Goal: Task Accomplishment & Management: Complete application form

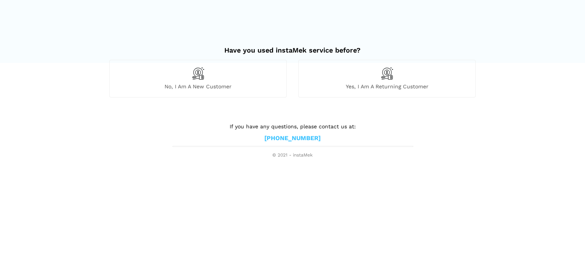
click at [241, 88] on span "No, I am a new customer" at bounding box center [198, 86] width 177 height 7
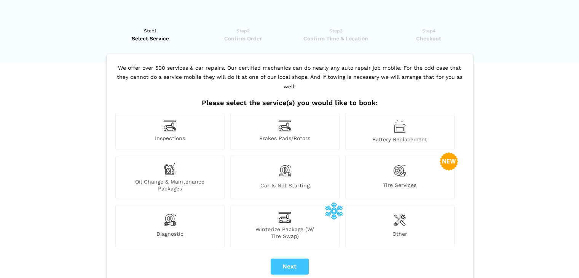
click at [397, 163] on img at bounding box center [399, 171] width 13 height 16
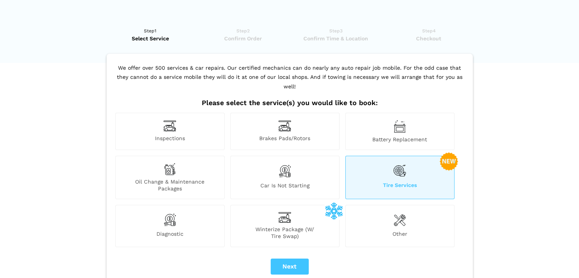
click at [407, 164] on div "Tire Services" at bounding box center [399, 177] width 109 height 43
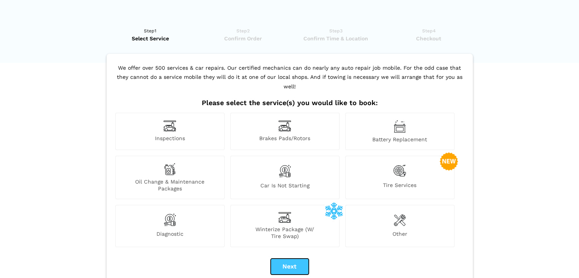
click at [305, 259] on button "Next" at bounding box center [290, 267] width 38 height 16
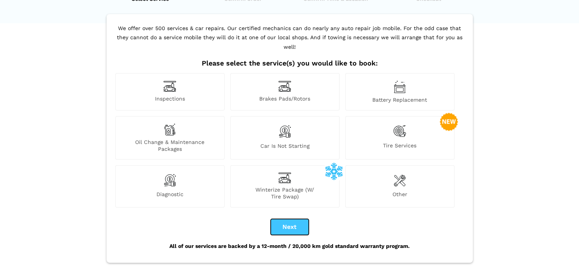
scroll to position [76, 0]
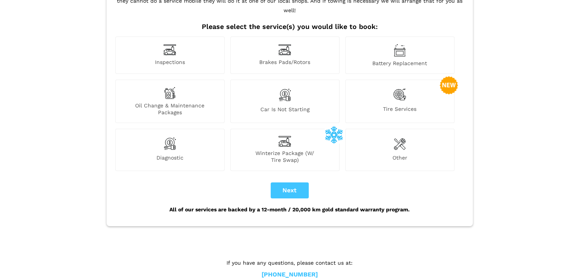
click at [395, 95] on div "Tire Services" at bounding box center [399, 101] width 109 height 43
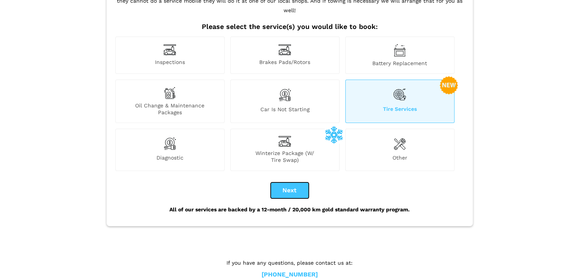
click at [300, 182] on button "Next" at bounding box center [290, 190] width 38 height 16
checkbox input "true"
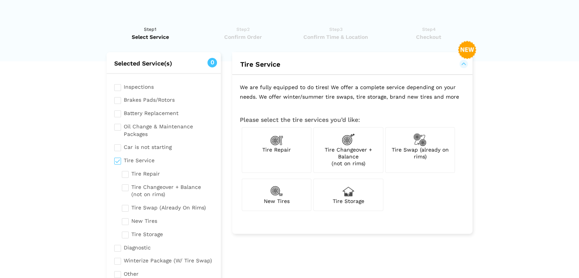
scroll to position [0, 0]
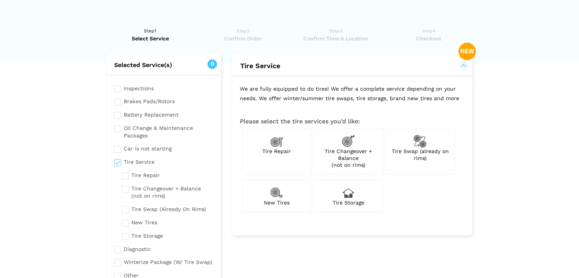
click at [422, 151] on span "Tire Swap (already on rims)" at bounding box center [419, 154] width 57 height 13
checkbox input "true"
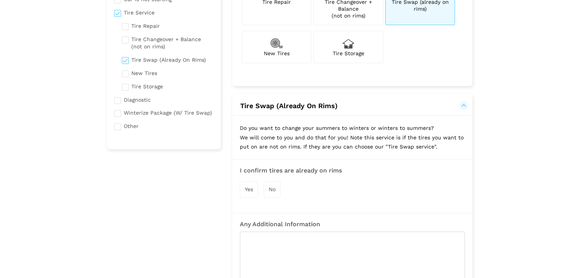
scroll to position [190, 0]
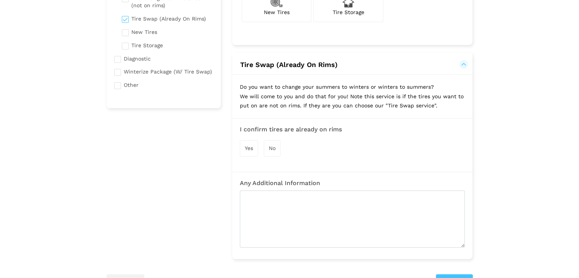
drag, startPoint x: 250, startPoint y: 146, endPoint x: 265, endPoint y: 154, distance: 17.0
click at [250, 145] on span "Yes" at bounding box center [249, 148] width 8 height 6
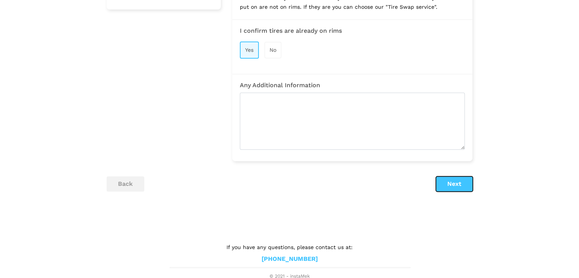
click at [467, 182] on button "Next" at bounding box center [454, 183] width 37 height 15
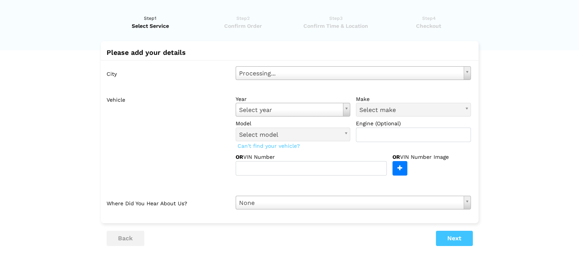
scroll to position [0, 0]
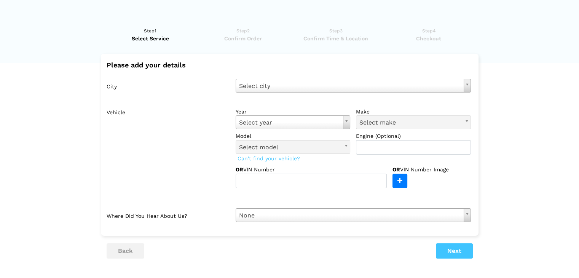
click at [335, 92] on div "City Select city Select city [GEOGRAPHIC_DATA] - [GEOGRAPHIC_DATA] [GEOGRAPHIC_…" at bounding box center [290, 150] width 378 height 155
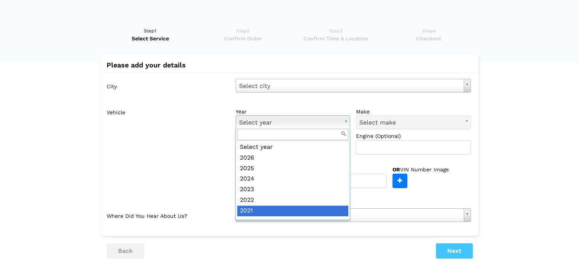
scroll to position [8, 0]
